Goal: Understand process/instructions: Learn how to perform a task or action

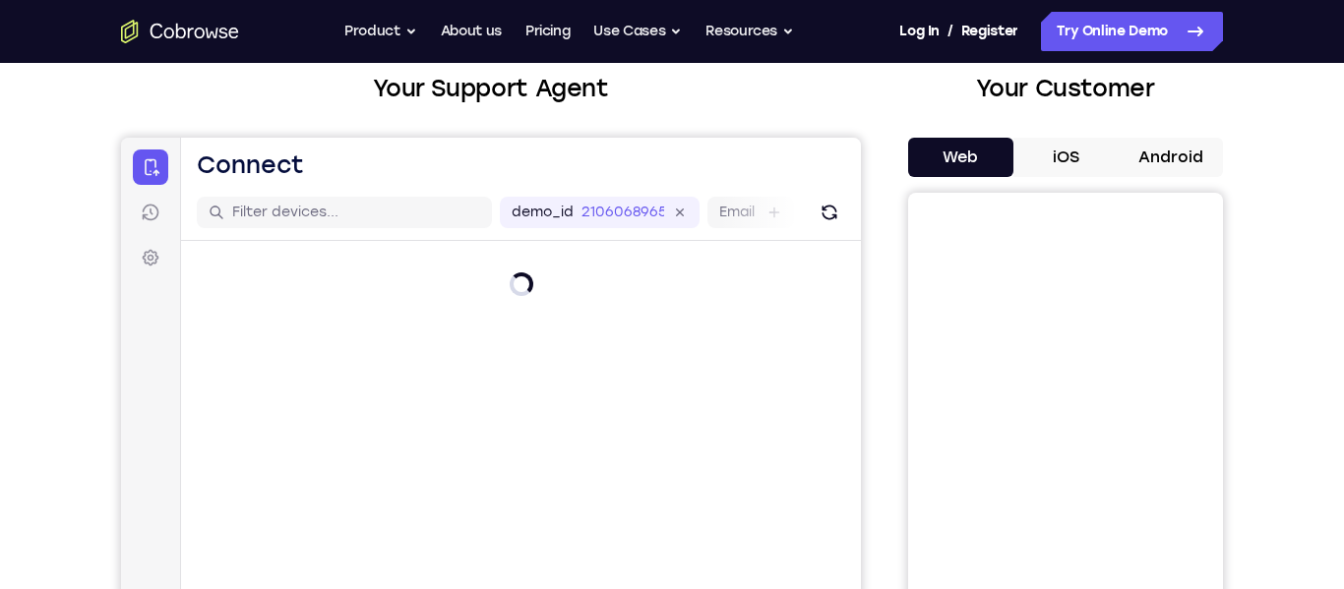
scroll to position [119, 0]
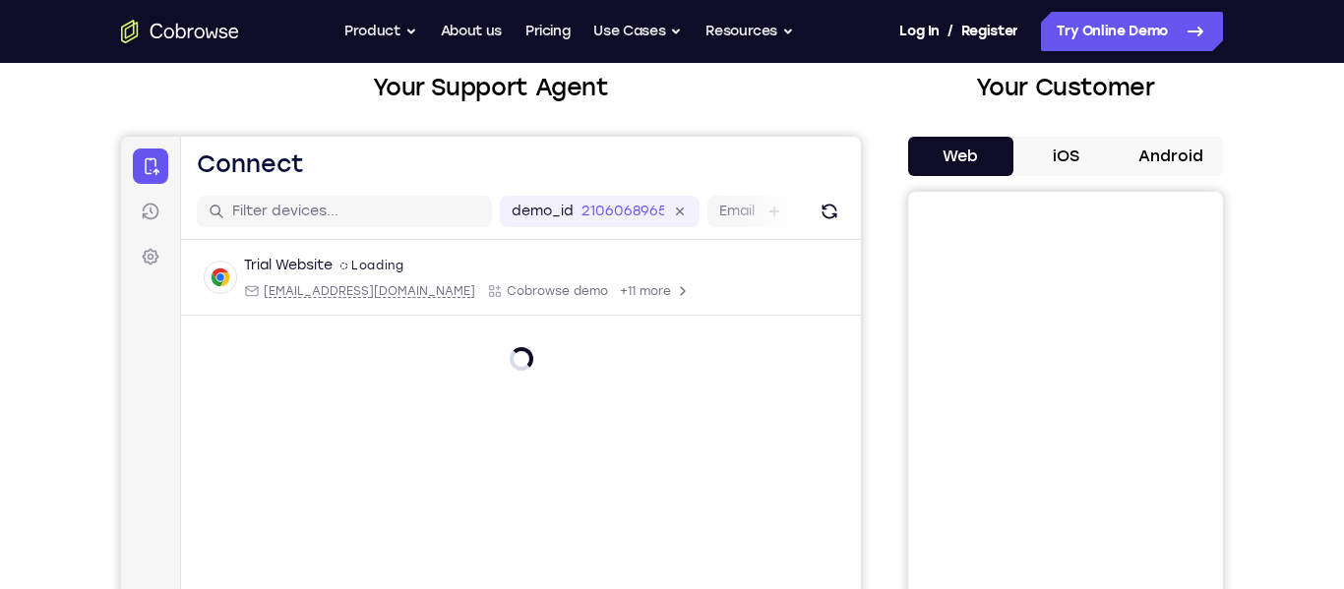
click at [1152, 163] on button "Android" at bounding box center [1170, 156] width 105 height 39
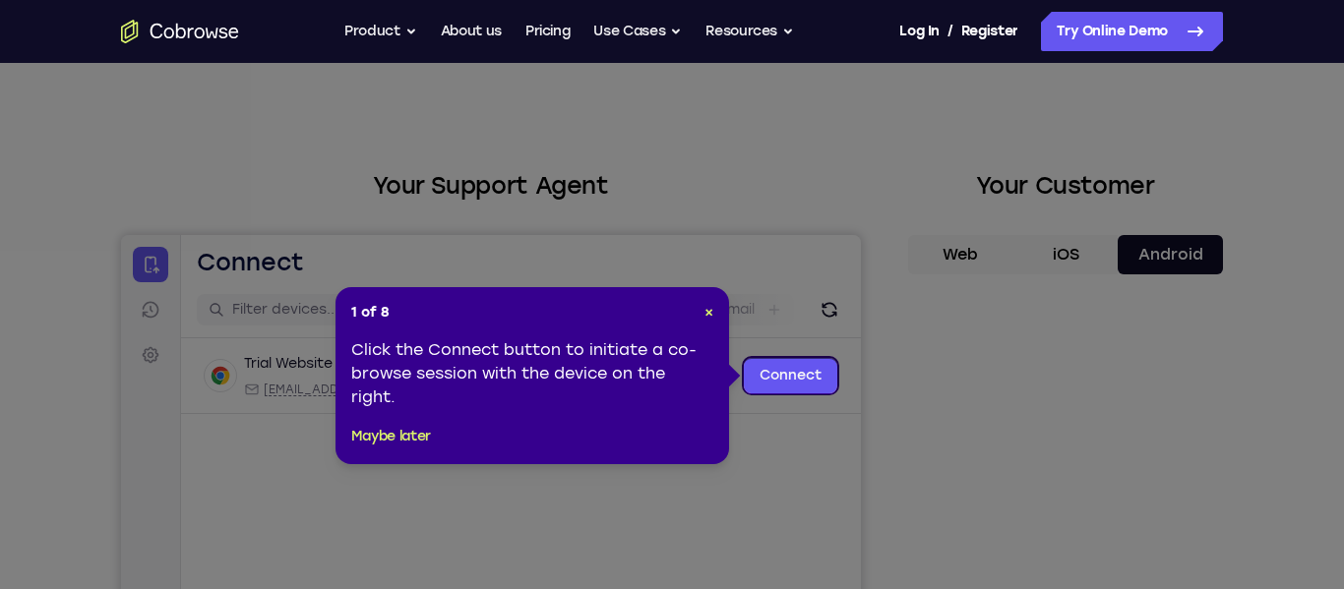
scroll to position [20, 0]
click at [716, 314] on div "1 of 8 × Click the Connect button to initiate a co-browse session with the devi…" at bounding box center [531, 376] width 393 height 177
click at [715, 314] on div "1 of 8 × Click the Connect button to initiate a co-browse session with the devi…" at bounding box center [531, 376] width 393 height 177
click at [705, 314] on span "×" at bounding box center [708, 313] width 9 height 17
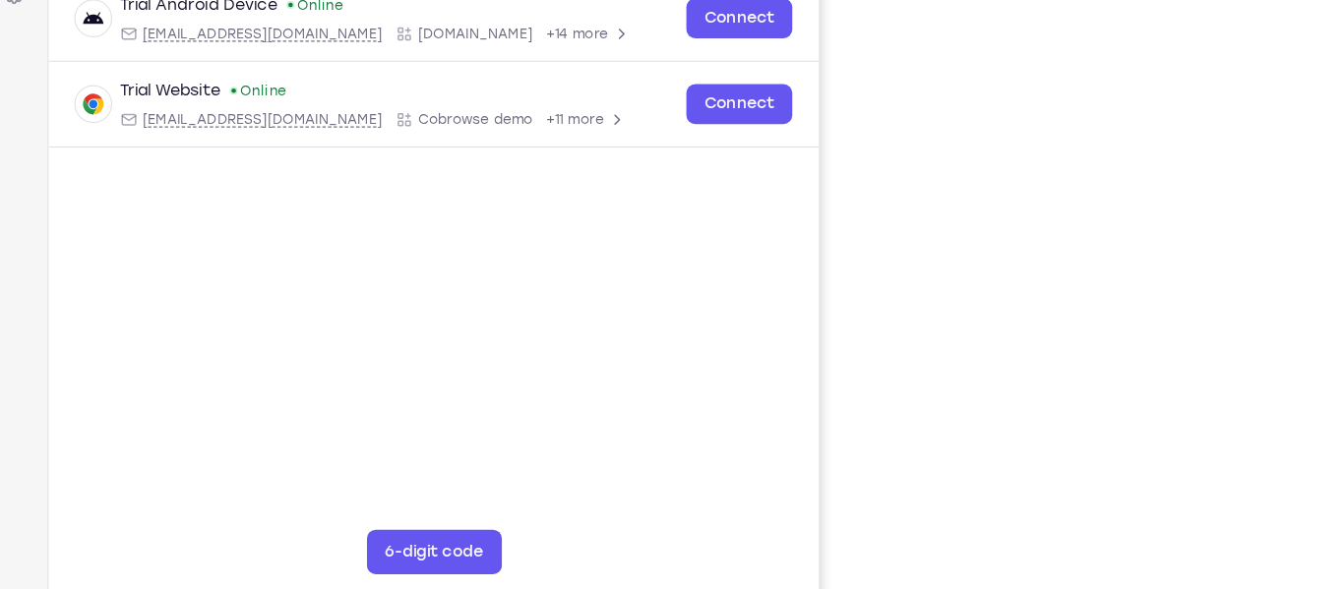
scroll to position [312, 0]
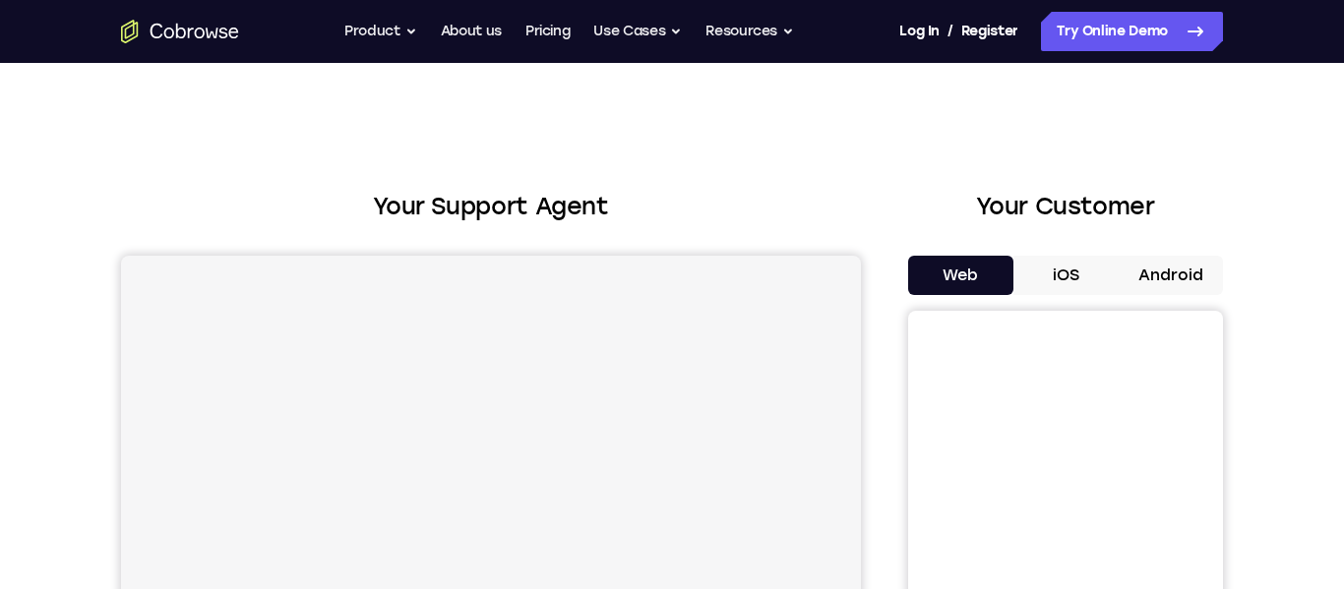
click at [1139, 265] on button "Android" at bounding box center [1170, 275] width 105 height 39
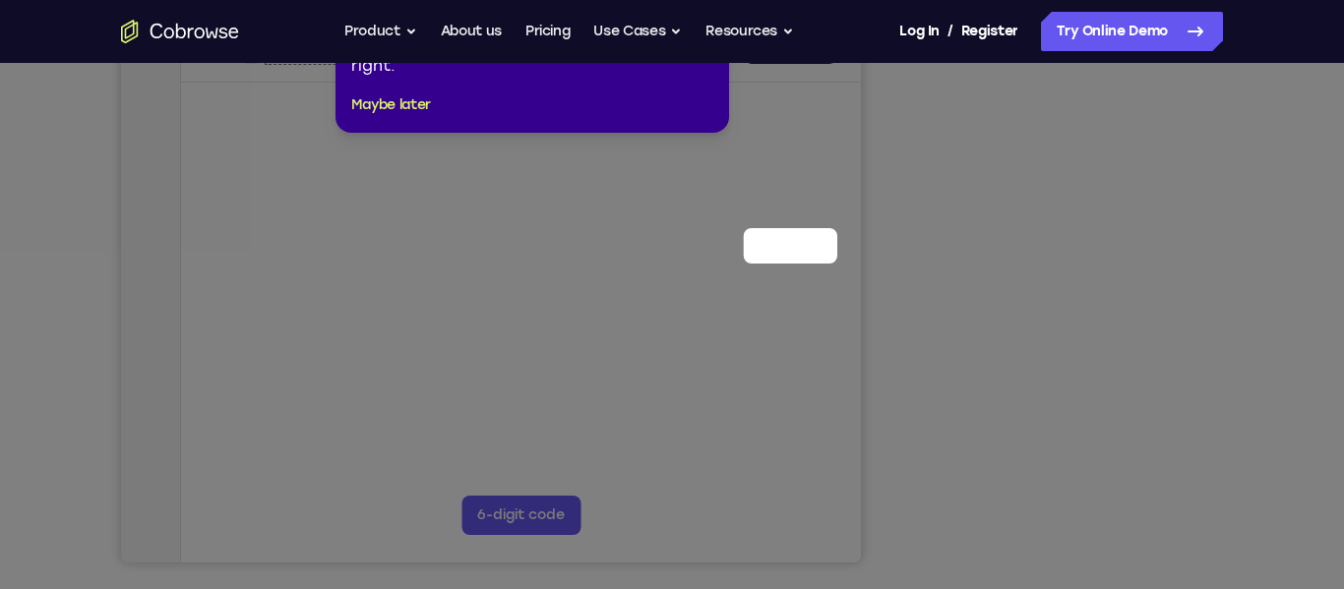
scroll to position [150, 0]
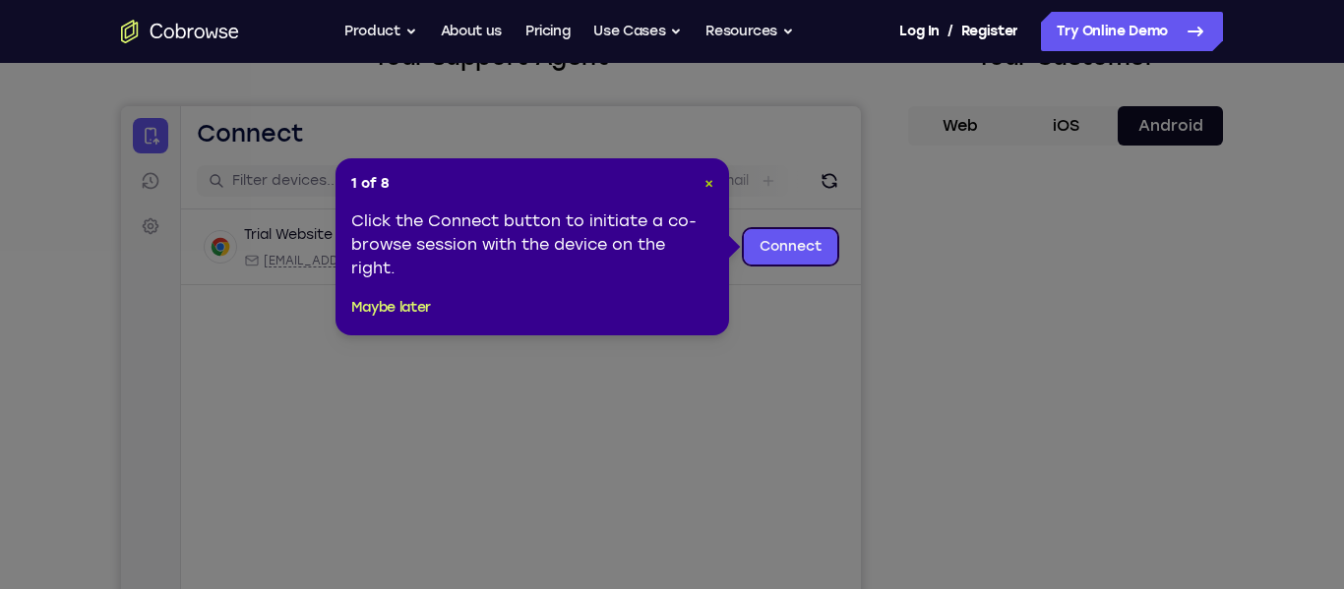
click at [705, 185] on span "×" at bounding box center [708, 183] width 9 height 17
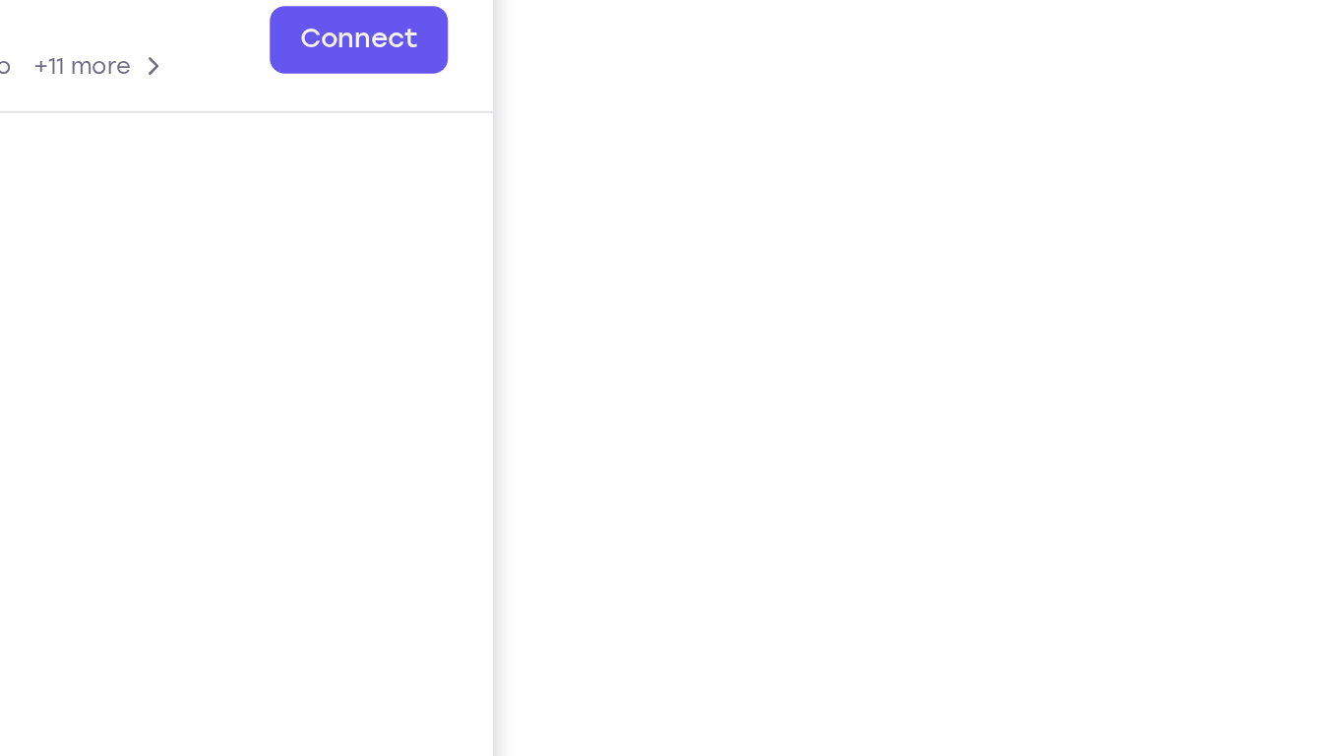
scroll to position [174, 0]
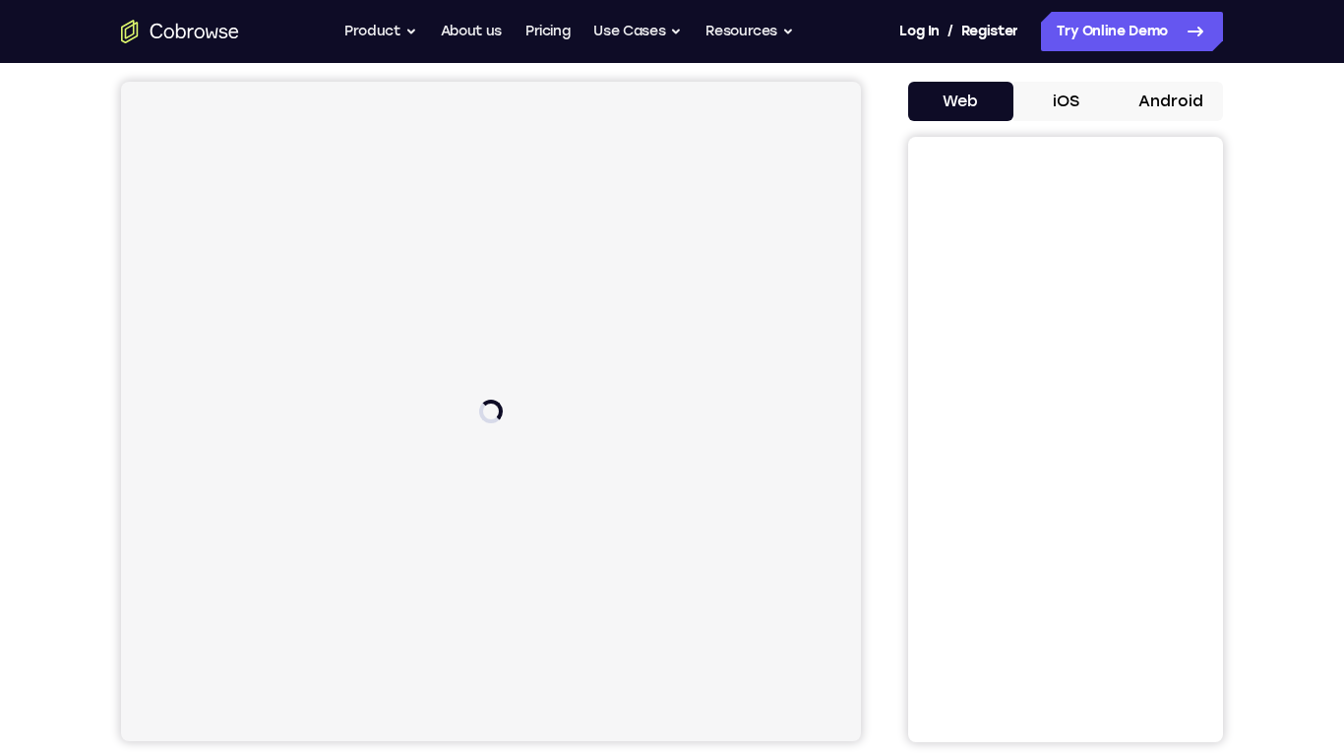
click at [1150, 112] on button "Android" at bounding box center [1170, 101] width 105 height 39
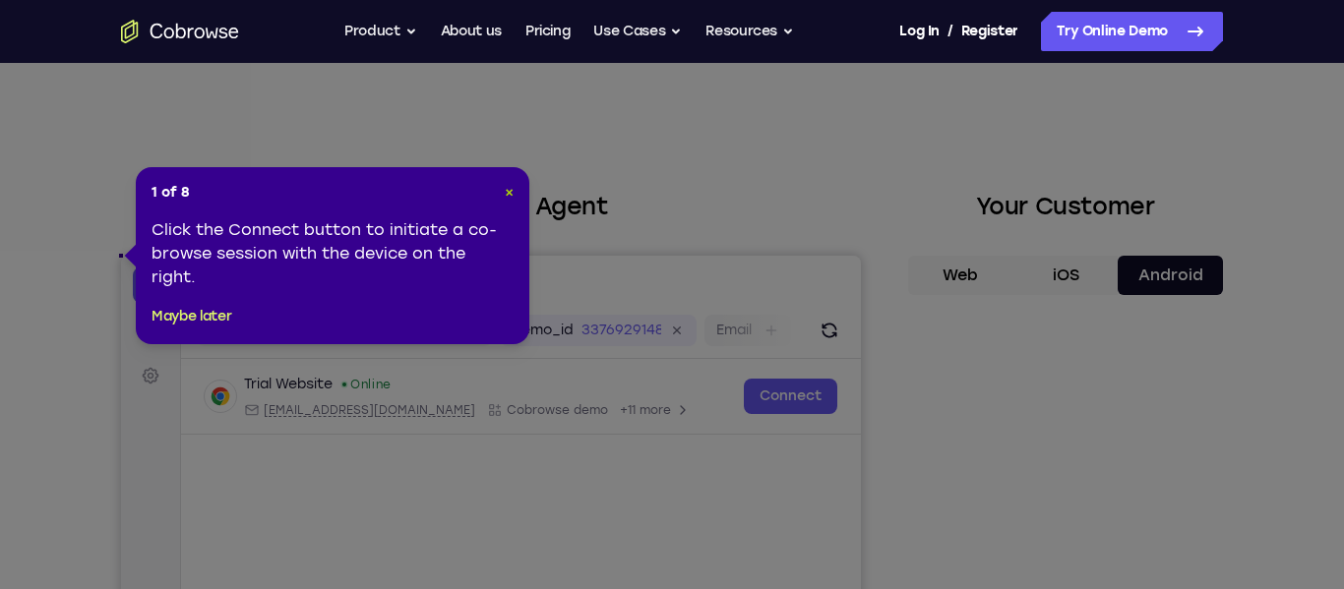
click at [505, 195] on span "×" at bounding box center [509, 192] width 9 height 17
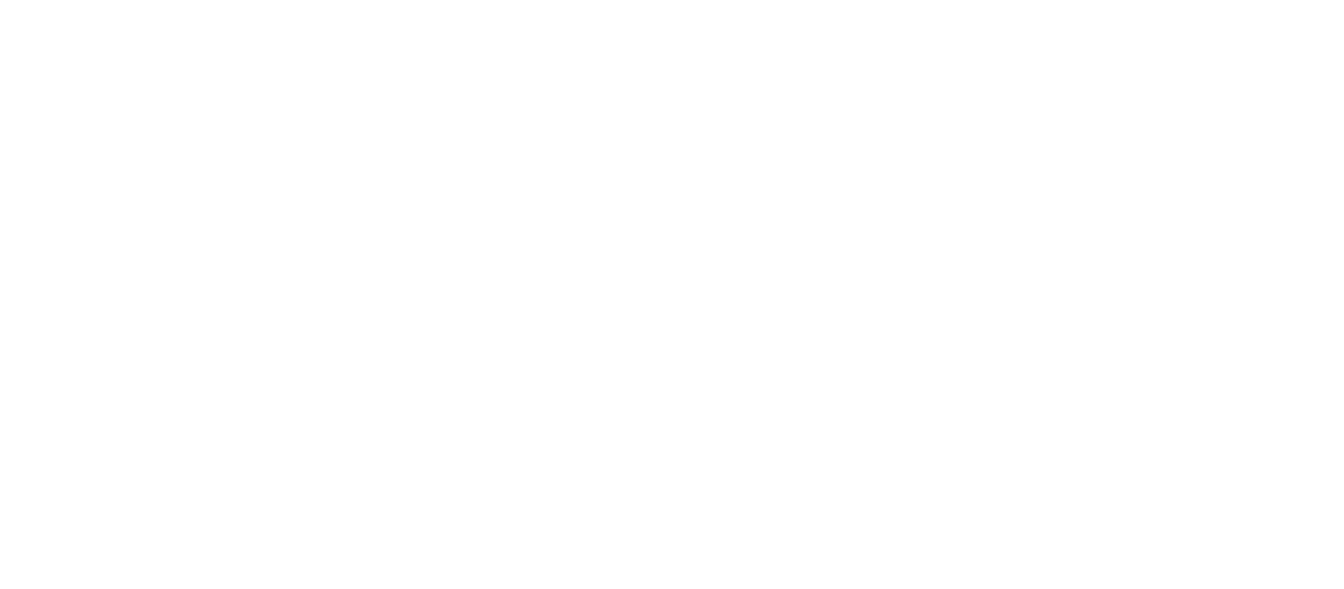
scroll to position [807, 0]
